Goal: Task Accomplishment & Management: Manage account settings

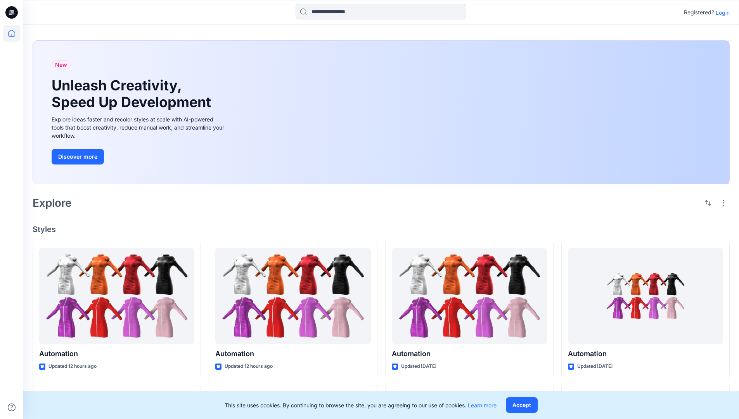
click at [721, 12] on p "Login" at bounding box center [723, 13] width 14 height 8
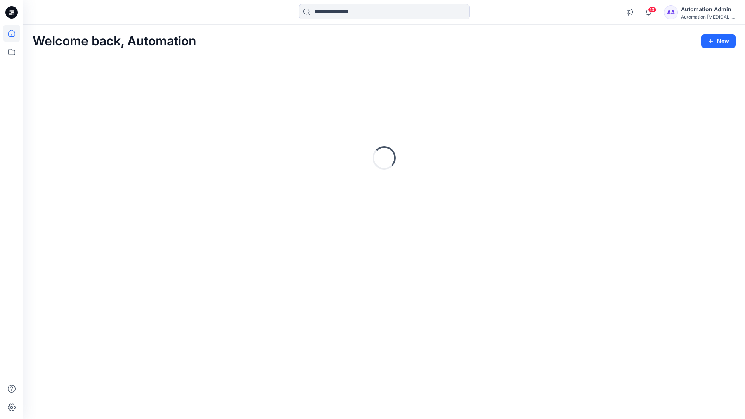
click at [15, 33] on icon at bounding box center [11, 33] width 7 height 7
click at [12, 52] on icon at bounding box center [11, 51] width 17 height 17
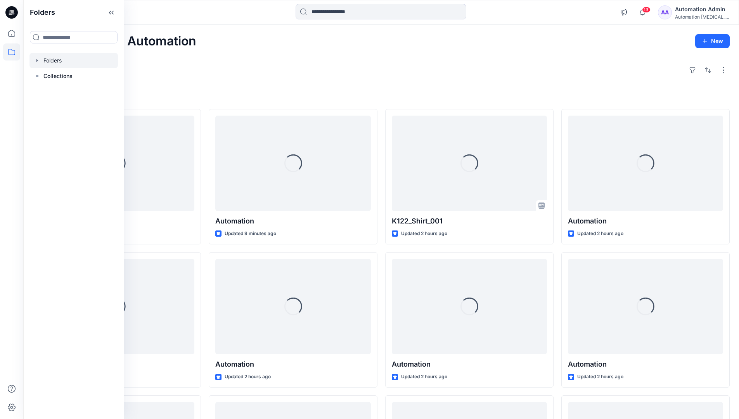
click at [49, 59] on div at bounding box center [73, 61] width 88 height 16
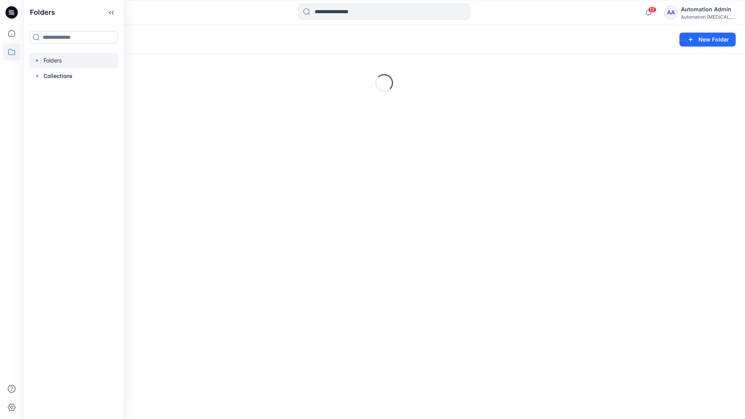
click at [390, 229] on div "Folders New Folder Loading..." at bounding box center [384, 222] width 722 height 394
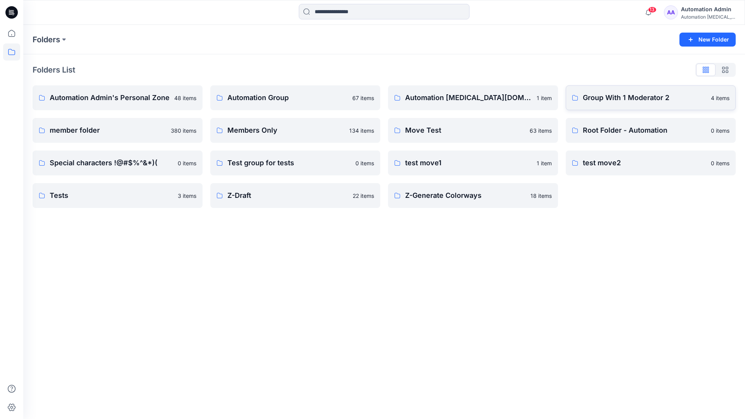
click at [600, 99] on p "Group With 1 Moderator 2" at bounding box center [644, 97] width 123 height 11
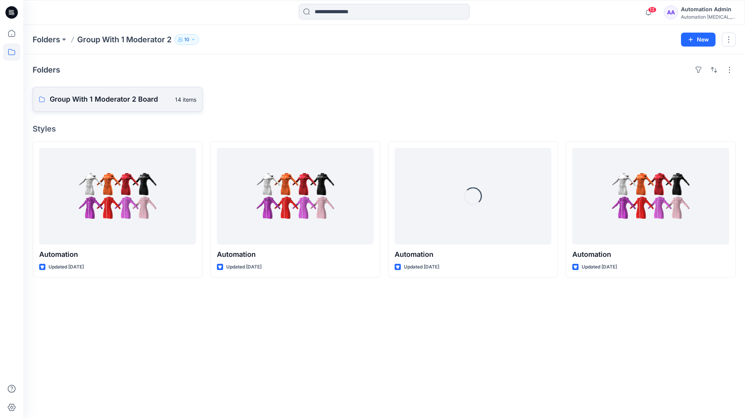
click at [121, 99] on p "Group With 1 Moderator 2 Board" at bounding box center [110, 99] width 121 height 11
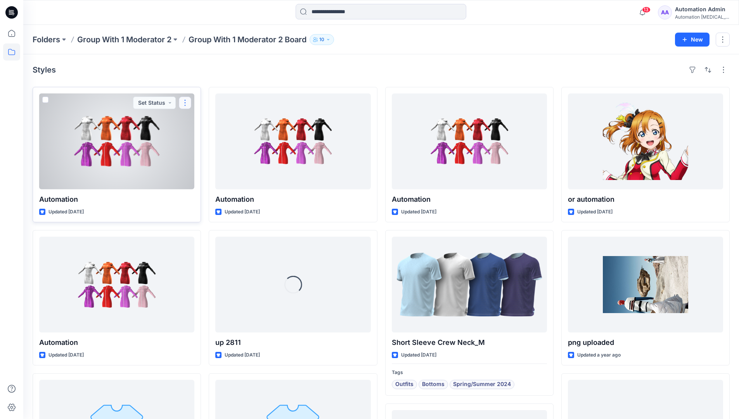
click at [184, 106] on button "button" at bounding box center [185, 103] width 12 height 12
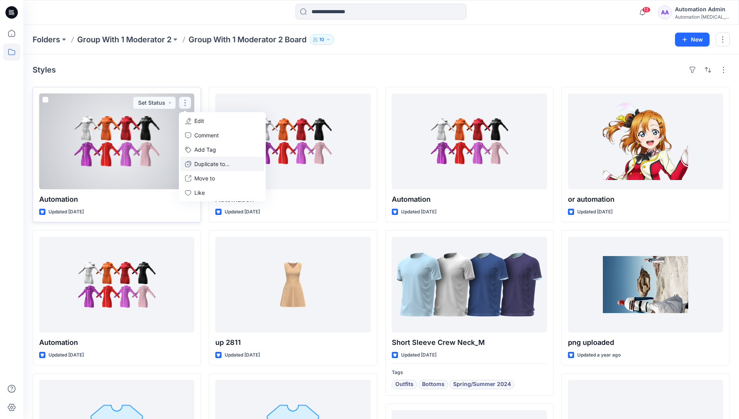
click at [214, 161] on p "Duplicate to..." at bounding box center [211, 164] width 35 height 8
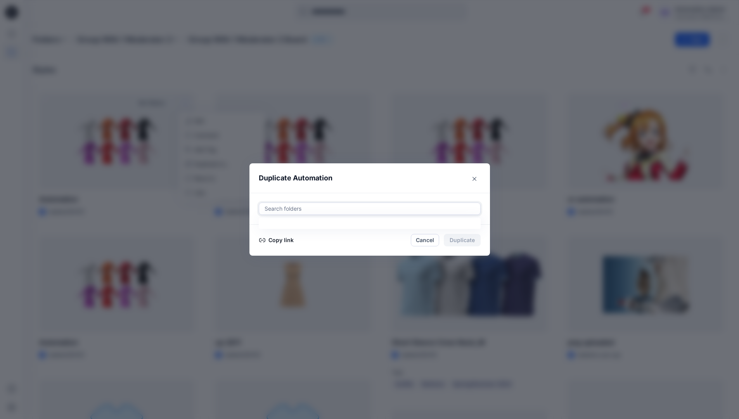
click at [321, 206] on div at bounding box center [370, 208] width 212 height 9
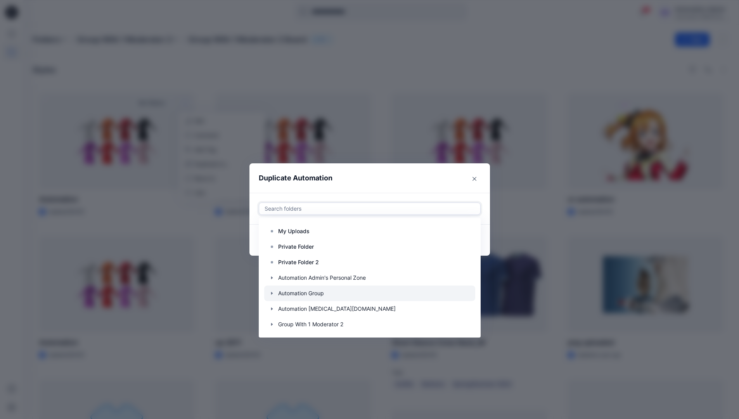
click at [275, 293] on icon "button" at bounding box center [272, 293] width 6 height 6
click at [301, 305] on p "Automation Board" at bounding box center [309, 308] width 46 height 9
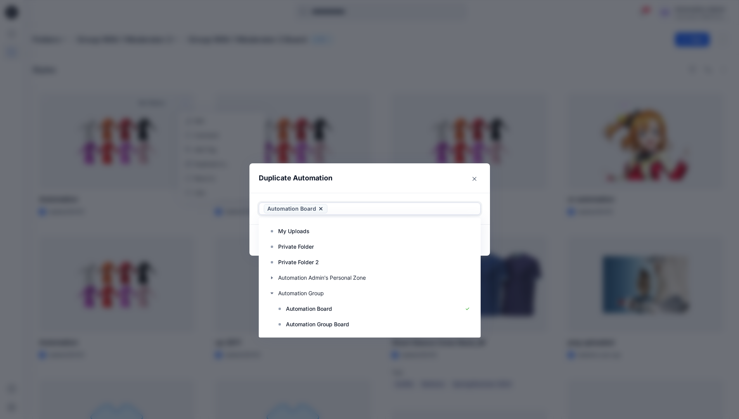
click at [415, 177] on header "Duplicate Automation" at bounding box center [361, 177] width 225 height 29
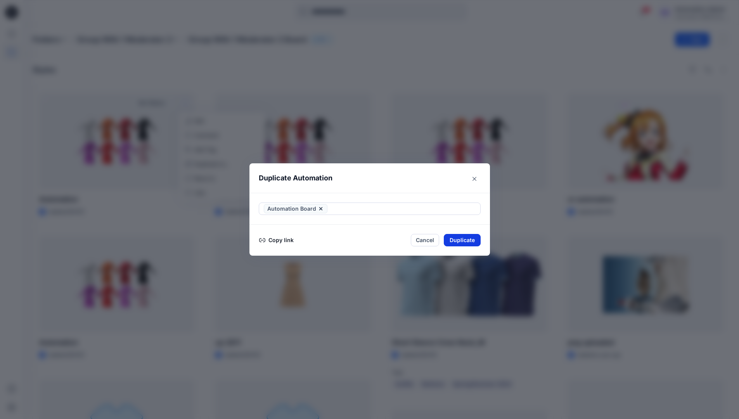
click at [466, 240] on button "Duplicate" at bounding box center [462, 240] width 37 height 12
click at [472, 239] on button "Close" at bounding box center [467, 240] width 25 height 12
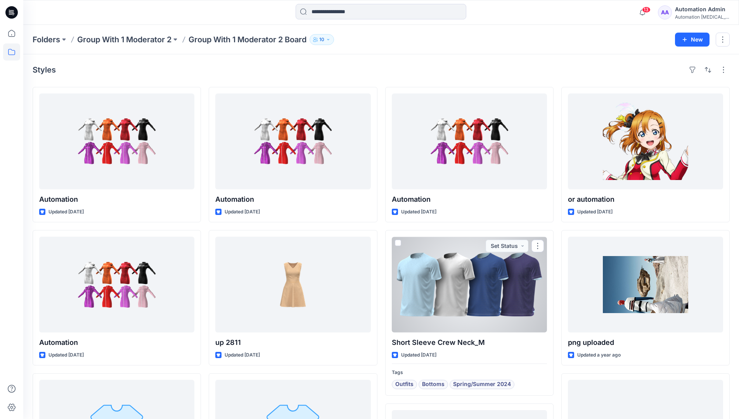
click at [12, 52] on icon at bounding box center [11, 51] width 17 height 17
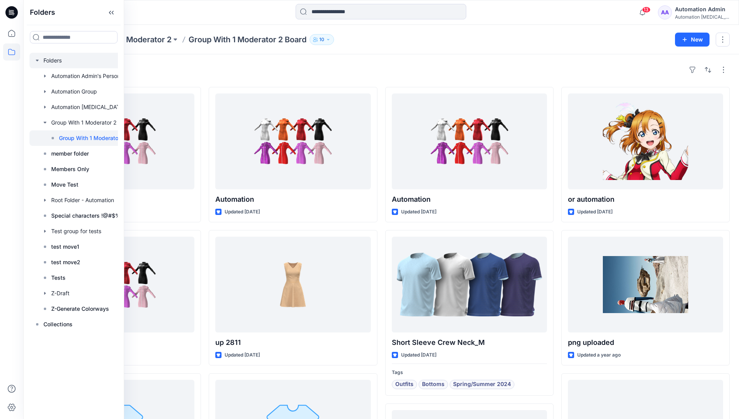
click at [51, 61] on div at bounding box center [87, 61] width 116 height 16
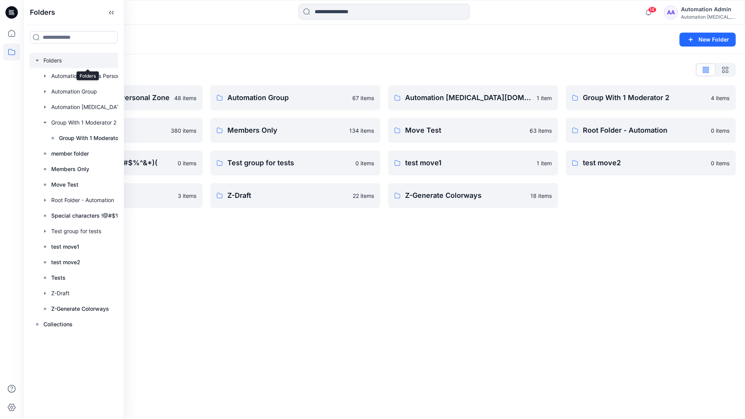
click at [405, 255] on div "Folders New Folder Folders List Automation Admin's Personal Zone 48 items membe…" at bounding box center [384, 222] width 722 height 394
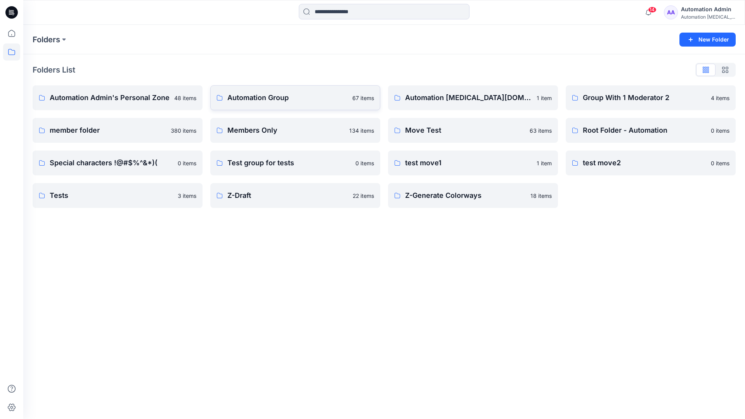
click at [276, 102] on p "Automation Group" at bounding box center [287, 97] width 120 height 11
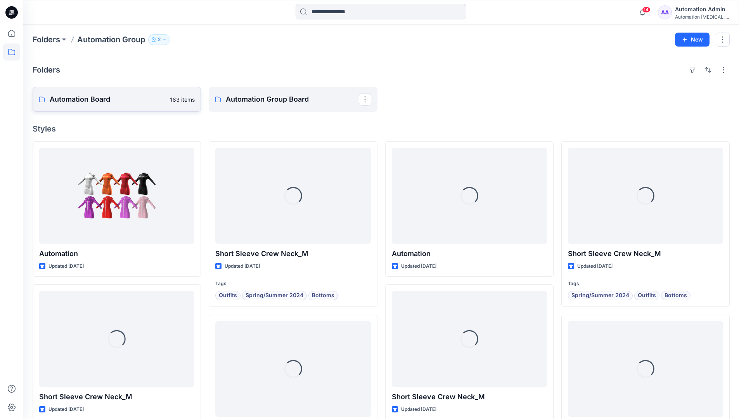
click at [132, 106] on link "Automation Board 183 items" at bounding box center [117, 99] width 168 height 25
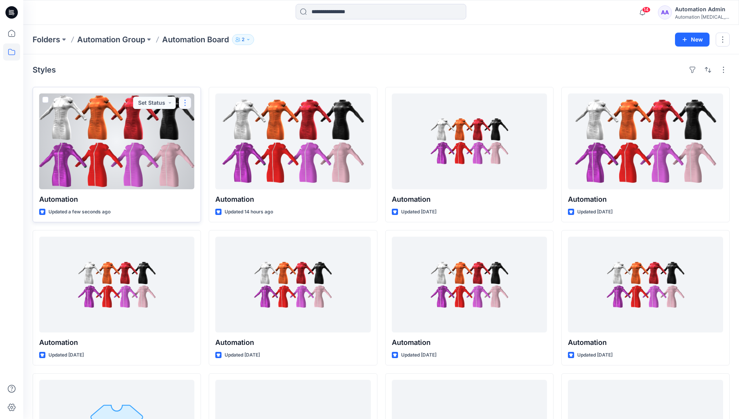
click at [185, 102] on button "button" at bounding box center [185, 103] width 12 height 12
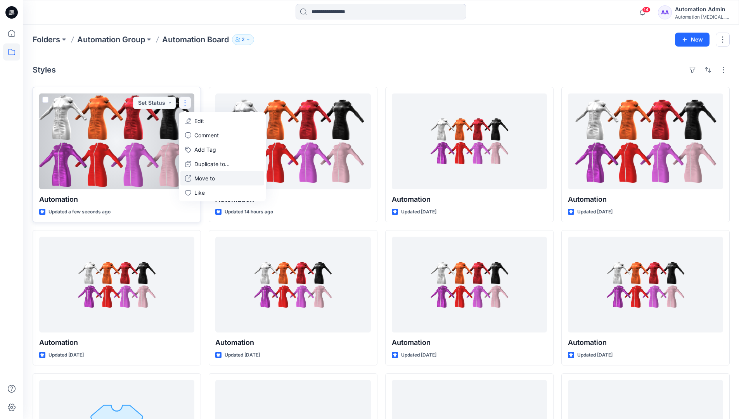
click at [203, 178] on p "Move to" at bounding box center [204, 178] width 21 height 8
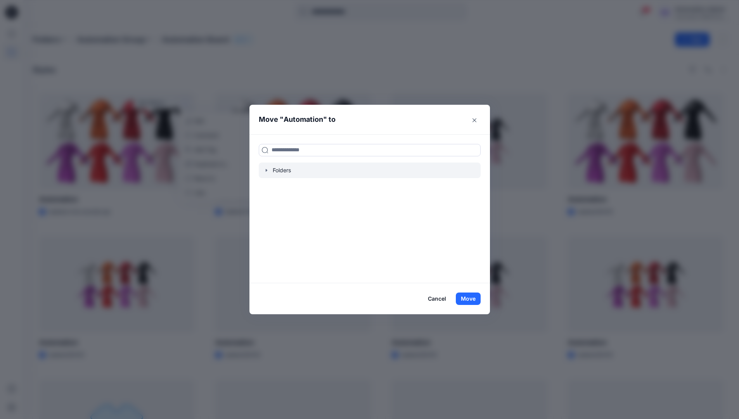
click at [267, 170] on icon "button" at bounding box center [266, 170] width 2 height 3
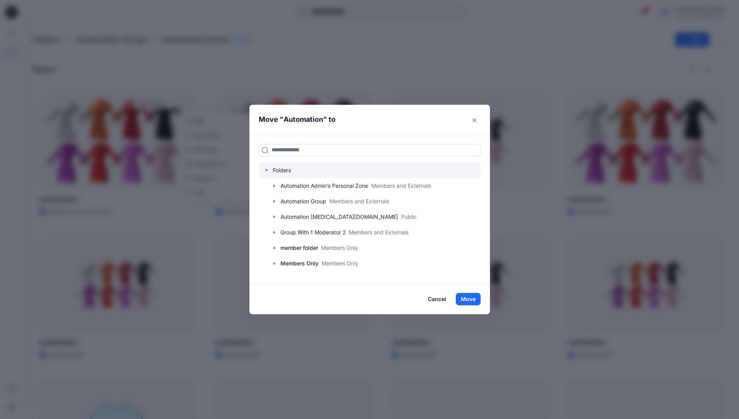
scroll to position [61, 0]
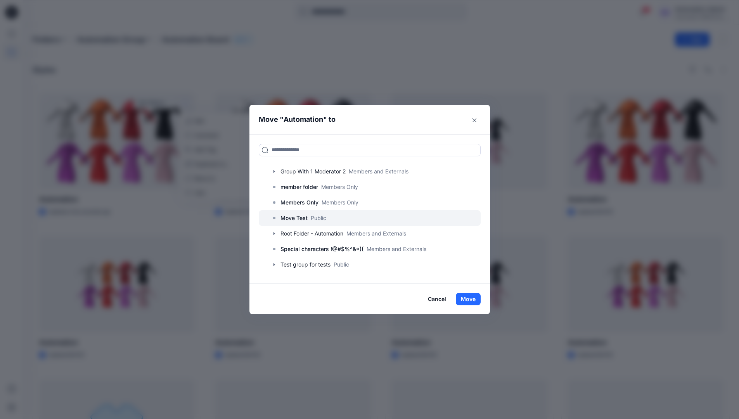
click at [299, 219] on p "Move Test" at bounding box center [293, 217] width 27 height 9
click at [474, 296] on button "Move" at bounding box center [468, 299] width 25 height 12
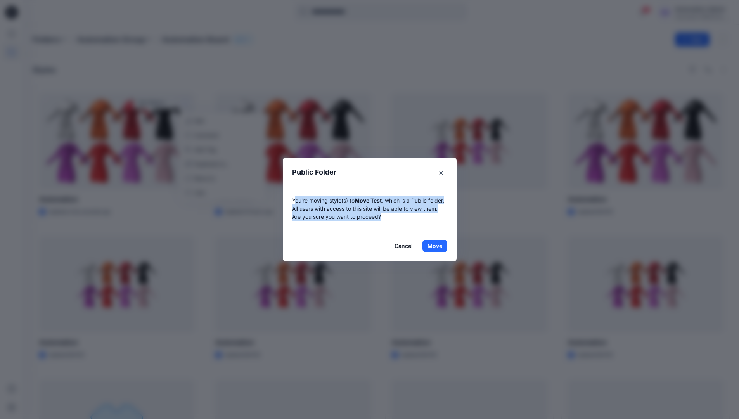
drag, startPoint x: 474, startPoint y: 296, endPoint x: 428, endPoint y: 214, distance: 94.0
click at [428, 214] on p "You're moving style(s) to Move Test , which is a Public folder. All users with …" at bounding box center [369, 208] width 155 height 24
click at [438, 246] on button "Move" at bounding box center [434, 246] width 25 height 12
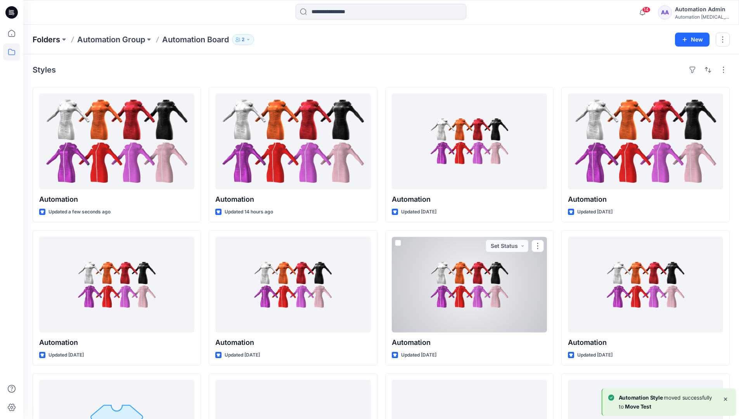
click at [45, 39] on p "Folders" at bounding box center [47, 39] width 28 height 11
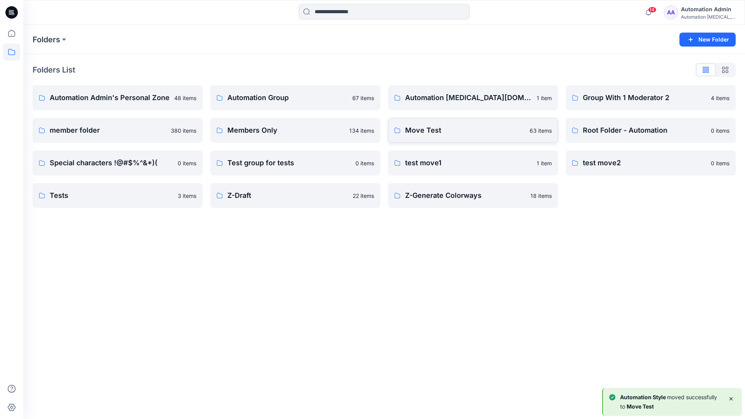
click at [438, 132] on p "Move Test" at bounding box center [465, 130] width 120 height 11
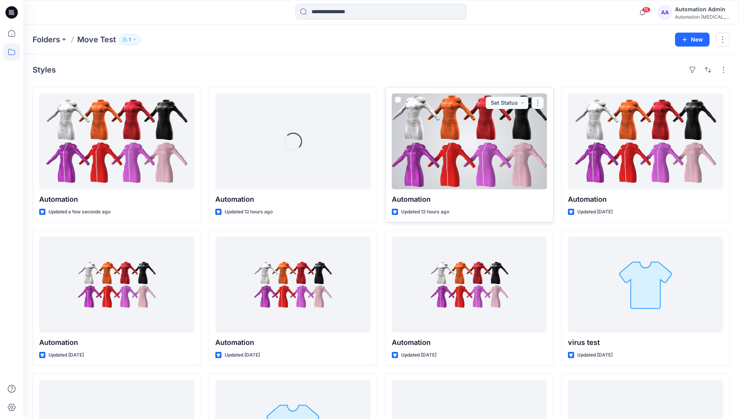
click at [535, 106] on button "button" at bounding box center [537, 103] width 12 height 12
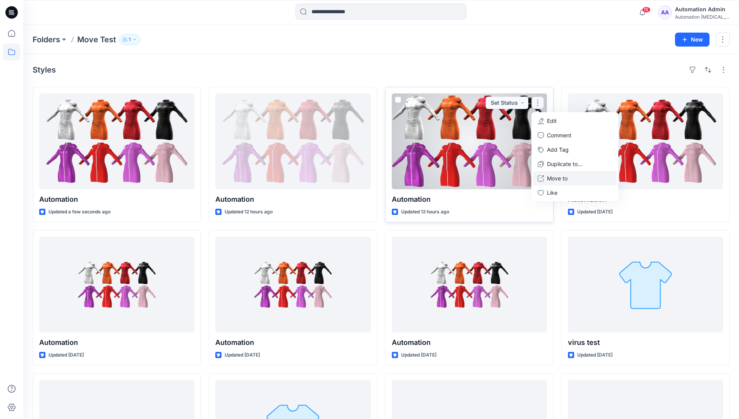
click at [559, 177] on p "Move to" at bounding box center [557, 178] width 21 height 8
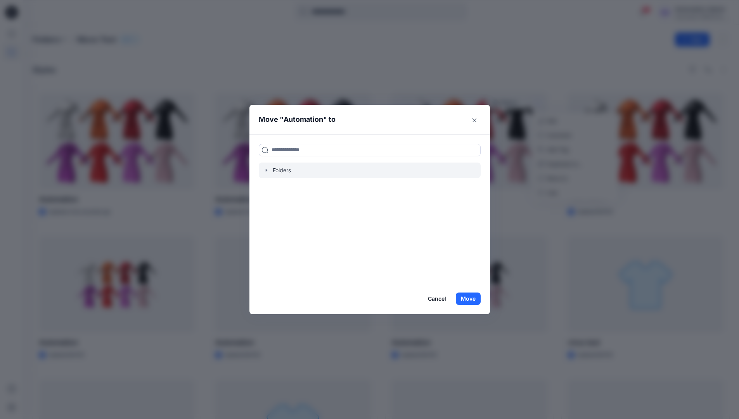
click at [267, 170] on icon "button" at bounding box center [266, 170] width 2 height 3
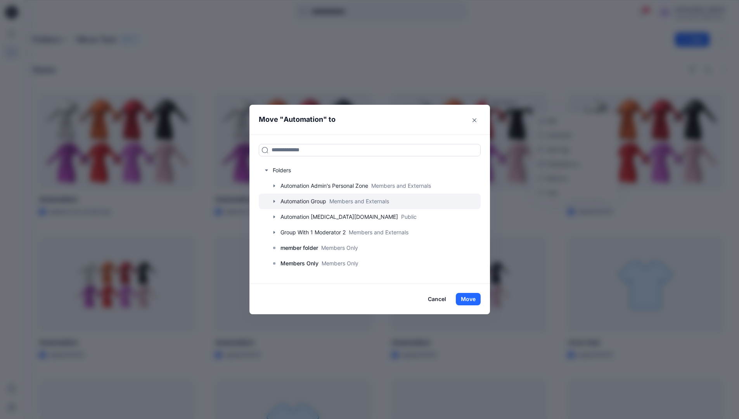
click at [275, 201] on icon "button" at bounding box center [274, 201] width 2 height 3
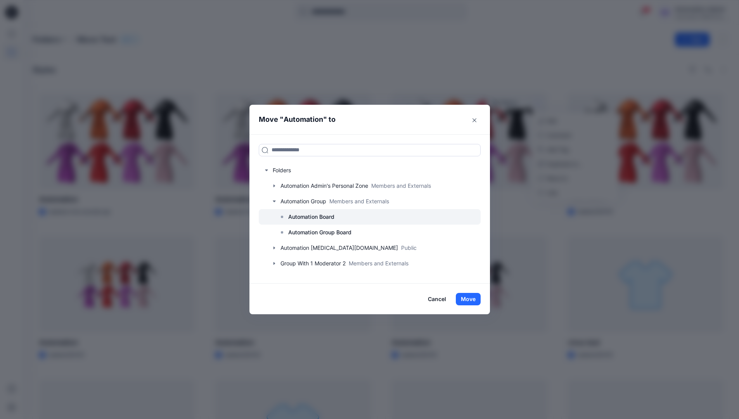
click at [308, 218] on p "Automation Board" at bounding box center [311, 216] width 46 height 9
click at [469, 296] on button "Move" at bounding box center [468, 299] width 25 height 12
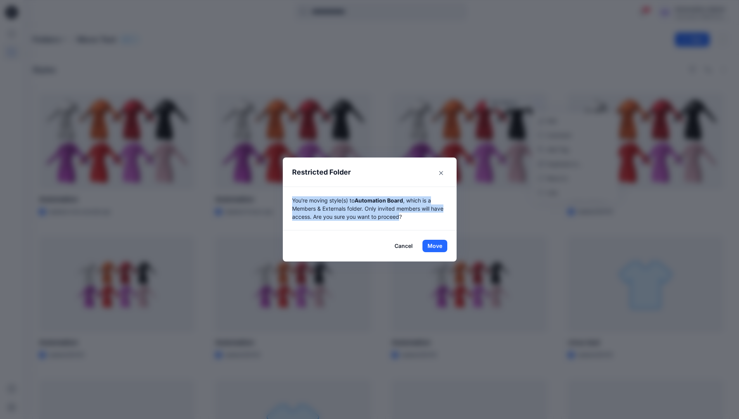
drag, startPoint x: 469, startPoint y: 296, endPoint x: 404, endPoint y: 218, distance: 101.9
click at [404, 218] on p "You're moving style(s) to Automation Board , which is a Members & Externals fol…" at bounding box center [369, 208] width 155 height 24
click at [438, 246] on button "Move" at bounding box center [434, 246] width 25 height 12
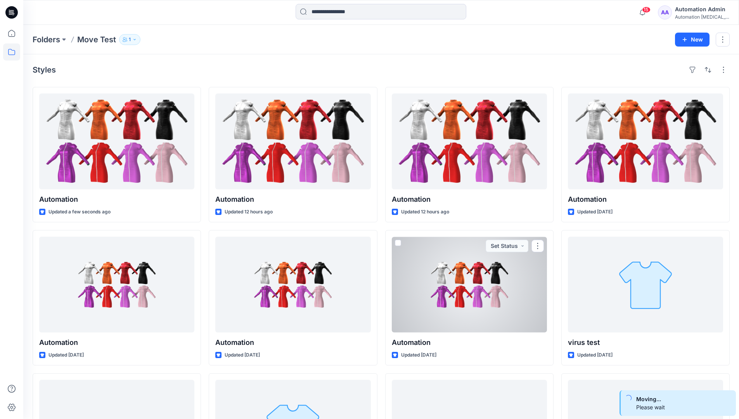
click at [694, 18] on div "Automation [MEDICAL_DATA]..." at bounding box center [702, 17] width 54 height 6
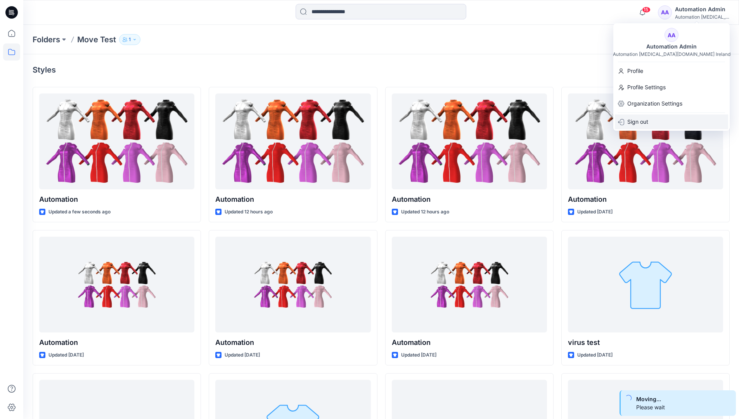
click at [654, 119] on div "Sign out" at bounding box center [671, 121] width 113 height 15
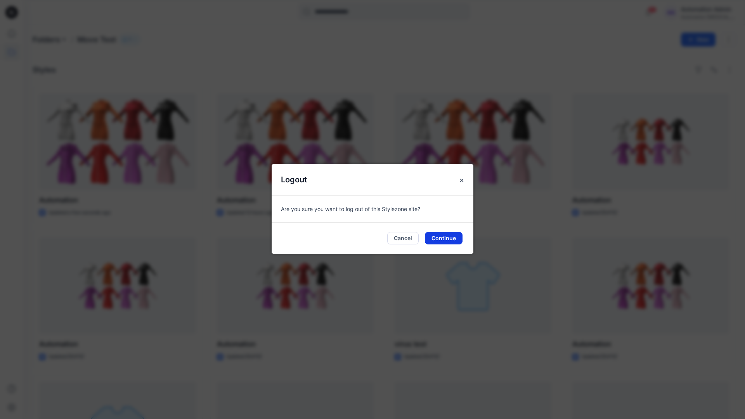
click at [438, 235] on button "Continue" at bounding box center [444, 238] width 38 height 12
